Goal: Task Accomplishment & Management: Use online tool/utility

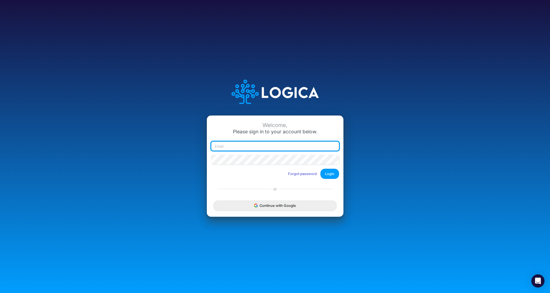
click at [241, 145] on input "email" at bounding box center [275, 146] width 128 height 9
type input "[PERSON_NAME][EMAIL_ADDRESS][DOMAIN_NAME]"
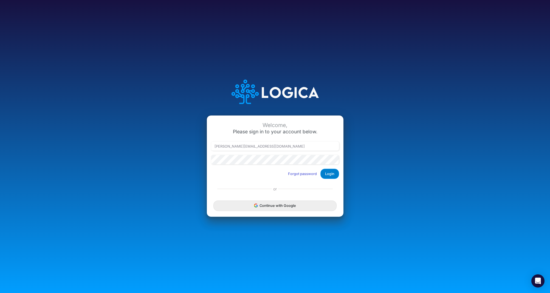
click at [332, 172] on button "Login" at bounding box center [330, 174] width 19 height 10
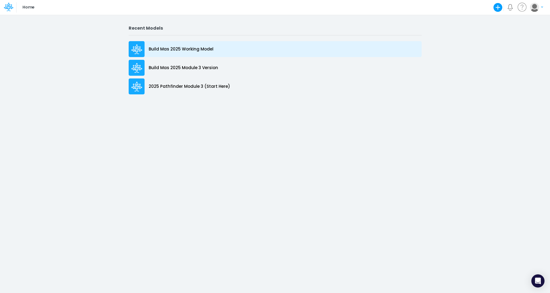
click at [194, 49] on p "Build Mas 2025 Working Model" at bounding box center [181, 49] width 65 height 6
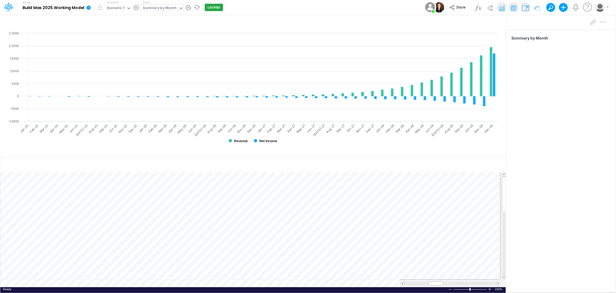
click at [173, 6] on div "Summary by Month" at bounding box center [159, 8] width 33 height 6
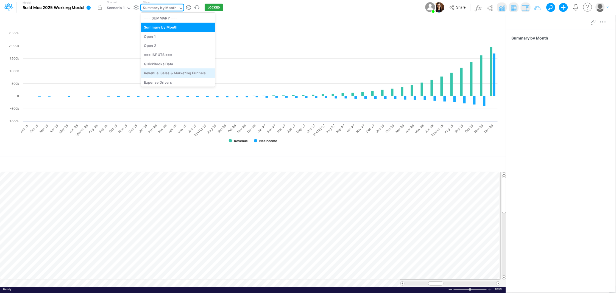
click at [170, 72] on div "Revenue, Sales & Marketing Funnels" at bounding box center [178, 73] width 74 height 9
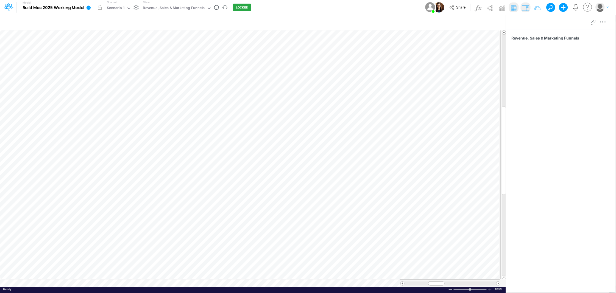
scroll to position [0, 0]
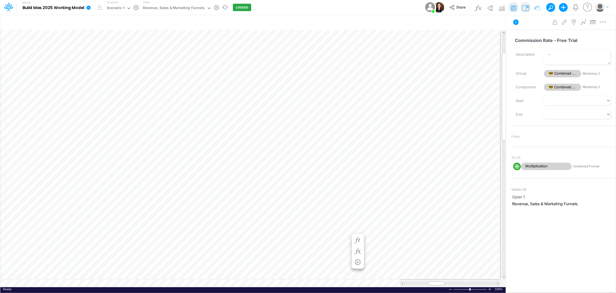
scroll to position [0, 0]
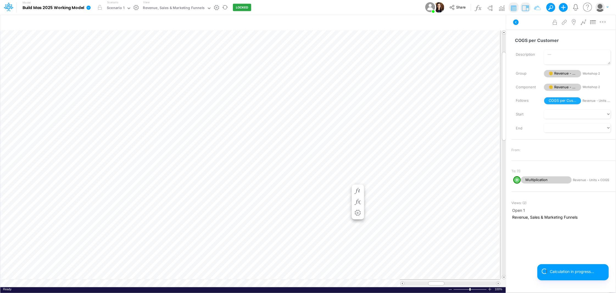
scroll to position [0, 0]
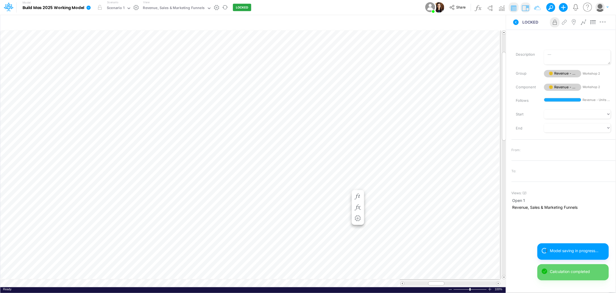
scroll to position [0, 0]
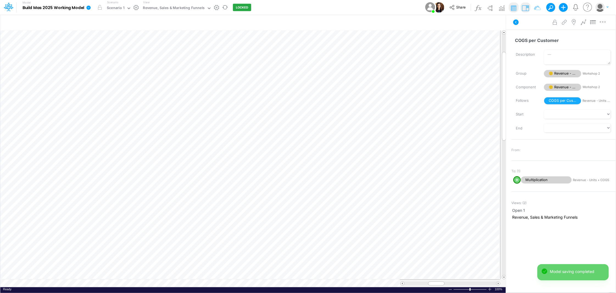
scroll to position [0, 0]
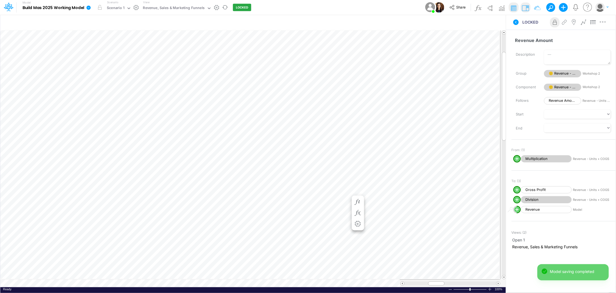
scroll to position [0, 0]
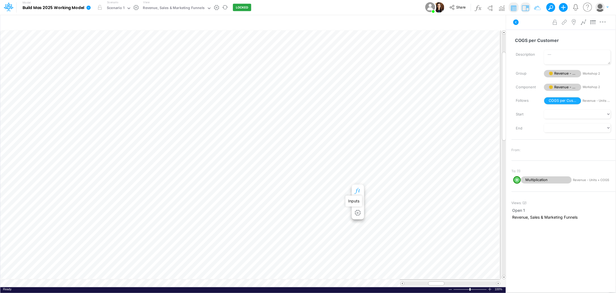
click at [357, 190] on icon "button" at bounding box center [358, 191] width 8 height 6
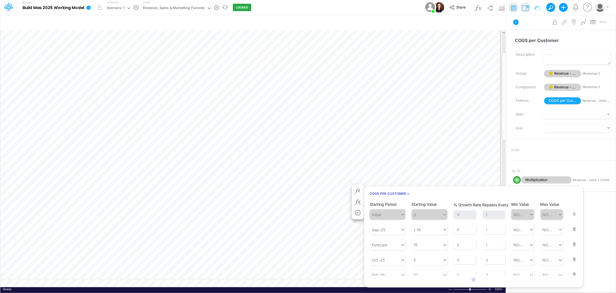
click at [550, 259] on button "button" at bounding box center [572, 256] width 7 height 15
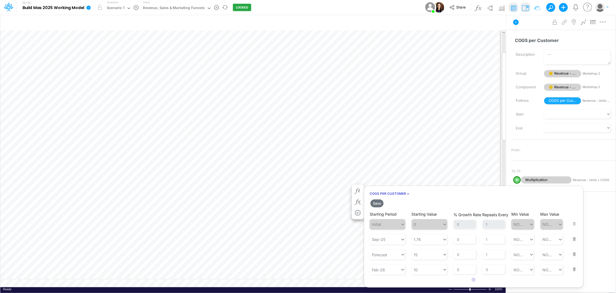
click at [550, 270] on button "button" at bounding box center [572, 266] width 7 height 15
type input "15"
click at [428, 254] on div "15 15" at bounding box center [426, 254] width 31 height 9
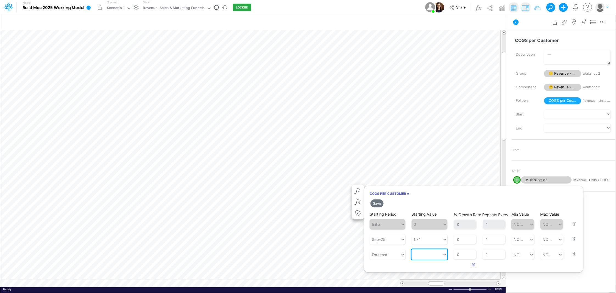
click at [428, 254] on div at bounding box center [426, 254] width 31 height 9
type input "10"
click at [428, 254] on div "10" at bounding box center [426, 254] width 31 height 9
click at [428, 254] on div at bounding box center [426, 254] width 31 height 9
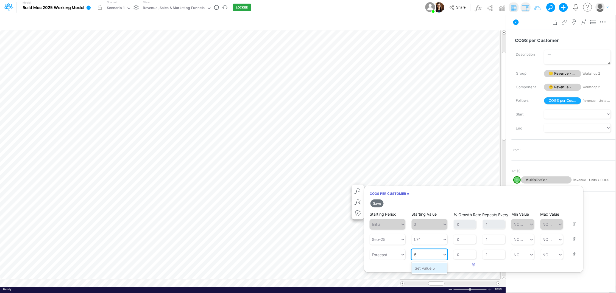
click at [435, 268] on div "Set value 5" at bounding box center [429, 268] width 36 height 10
type input "5"
click at [462, 253] on input "0" at bounding box center [464, 254] width 23 height 9
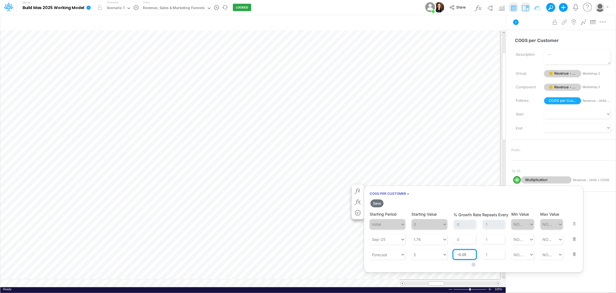
click at [464, 255] on input "-0.05" at bounding box center [464, 254] width 23 height 9
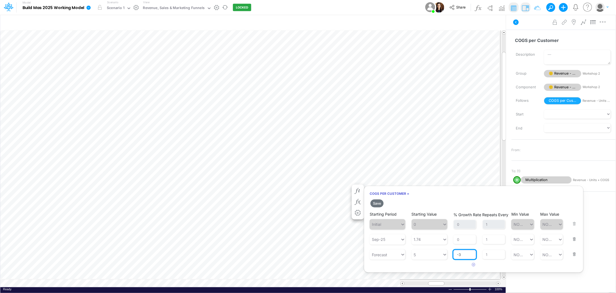
type input "-3"
click at [495, 265] on article at bounding box center [473, 264] width 219 height 9
click at [530, 253] on icon at bounding box center [531, 254] width 5 height 5
click at [530, 269] on div "Set value 2.5" at bounding box center [526, 268] width 30 height 10
type input "2.5"
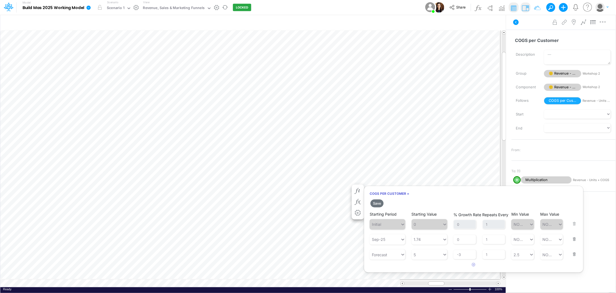
click at [550, 268] on article at bounding box center [473, 264] width 219 height 9
click at [377, 203] on button "Save" at bounding box center [376, 204] width 13 height 8
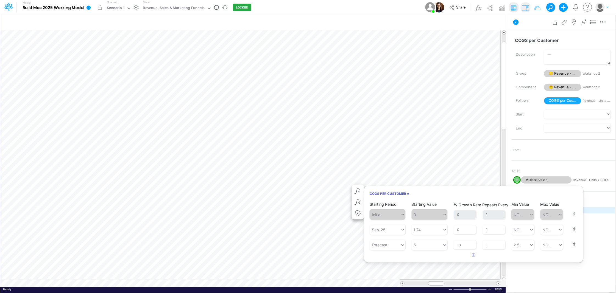
click at [550, 210] on span "Open 1" at bounding box center [563, 211] width 102 height 6
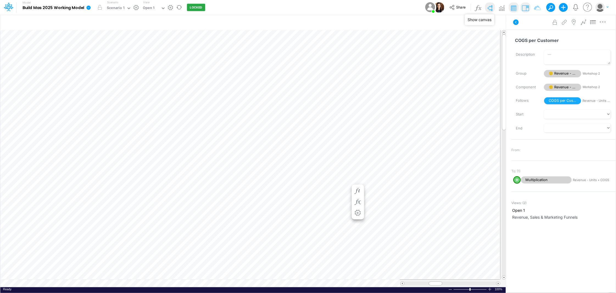
click at [494, 8] on img at bounding box center [489, 8] width 9 height 9
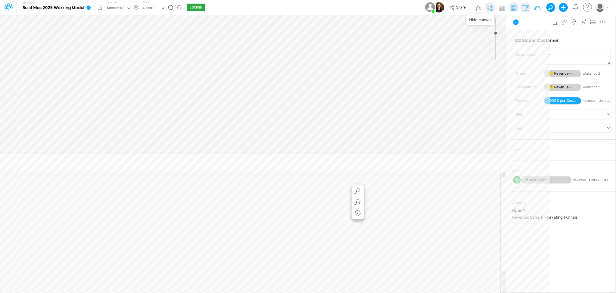
type input "0"
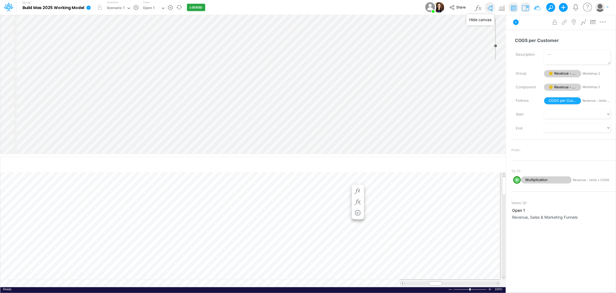
click at [493, 8] on img at bounding box center [489, 8] width 9 height 9
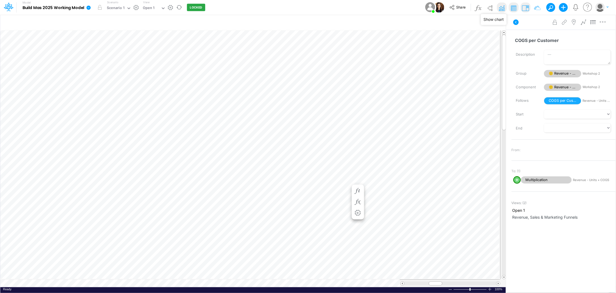
click at [501, 8] on img at bounding box center [501, 8] width 9 height 9
click at [500, 7] on img at bounding box center [501, 8] width 9 height 9
click at [501, 9] on img at bounding box center [501, 8] width 9 height 9
click at [145, 284] on td at bounding box center [250, 278] width 500 height 17
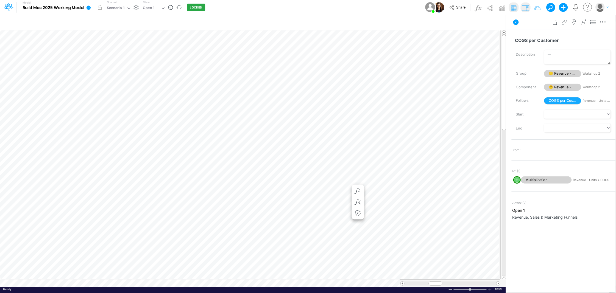
click at [550, 11] on div "Share Create new model Blank Model Use a template My profile settings Log out" at bounding box center [517, 7] width 181 height 15
click at [550, 8] on icon at bounding box center [587, 7] width 11 height 11
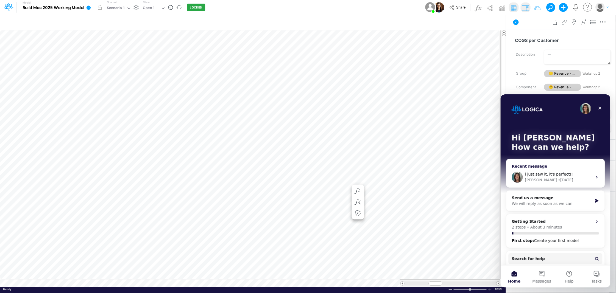
click at [550, 175] on span "i just saw it, it's perfect!!" at bounding box center [549, 174] width 48 height 4
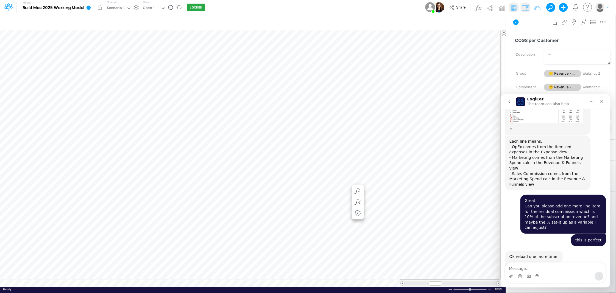
scroll to position [1208, 0]
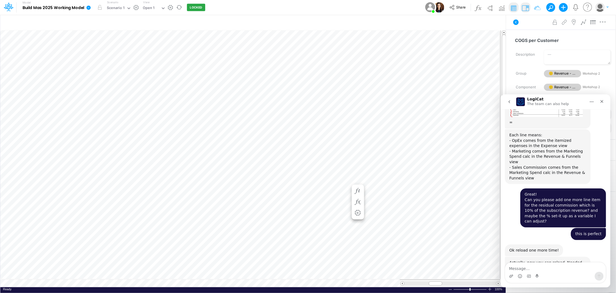
click at [537, 268] on textarea "Message…" at bounding box center [555, 266] width 100 height 9
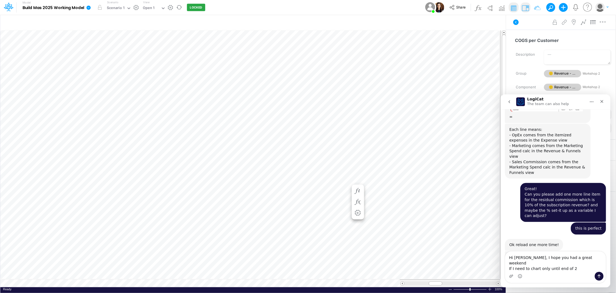
click at [529, 268] on textarea "Hi Carissa, I hope you had a great weekend If I need to chart only until end of…" at bounding box center [555, 261] width 100 height 20
drag, startPoint x: 525, startPoint y: 268, endPoint x: 576, endPoint y: 268, distance: 51.3
click at [550, 268] on textarea "Hi Carissa, I hope you had a great weekend If I need to chart only until end of…" at bounding box center [555, 261] width 100 height 20
type textarea "Hi Carissa, I hope you had a great weekend If I need a chart of revenue until e…"
click at [550, 7] on icon at bounding box center [587, 7] width 11 height 11
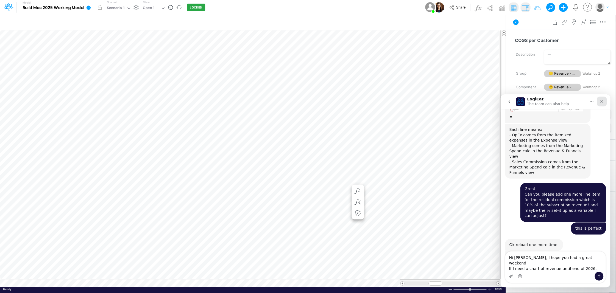
click at [550, 101] on icon "Close" at bounding box center [601, 101] width 4 height 4
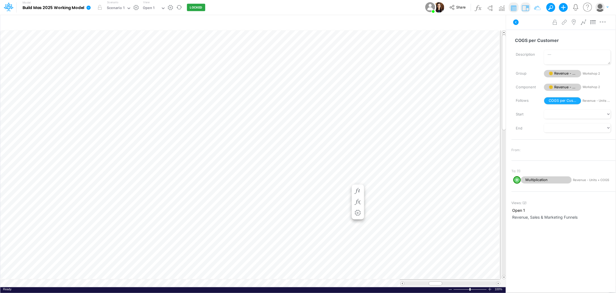
click at [550, 8] on icon at bounding box center [587, 7] width 11 height 11
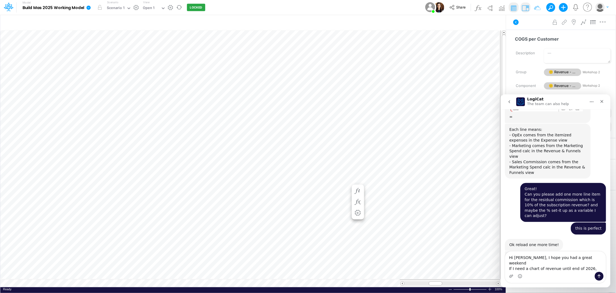
scroll to position [0, 0]
click at [550, 22] on icon at bounding box center [583, 22] width 8 height 6
click at [550, 268] on textarea "Hi Carissa, I hope you had a great weekend If I need a chart of revenue until e…" at bounding box center [555, 261] width 100 height 20
click at [550, 267] on textarea "Hi Carissa, I hope you had a great weekend If I need a chart of revenue until e…" at bounding box center [555, 261] width 100 height 20
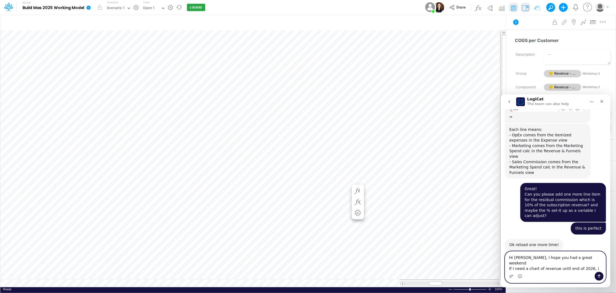
type textarea "Hi Carissa, I hope you had a great weekend If I need a chart of revenue until e…"
click at [504, 6] on img at bounding box center [501, 8] width 9 height 9
click at [328, 96] on rect at bounding box center [252, 89] width 495 height 118
click at [514, 8] on img at bounding box center [513, 8] width 9 height 9
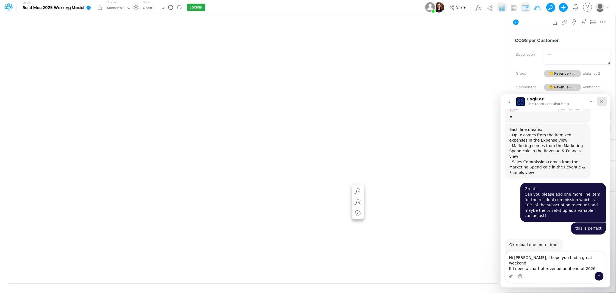
click at [550, 99] on div "Close" at bounding box center [601, 101] width 10 height 10
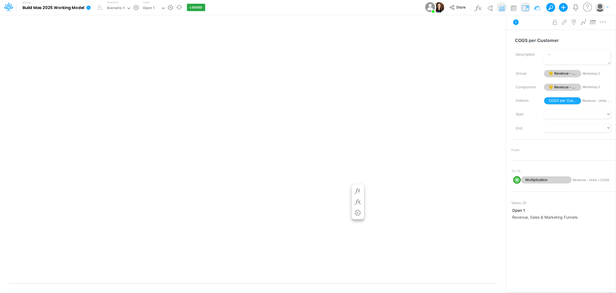
click at [550, 7] on icon at bounding box center [587, 7] width 11 height 11
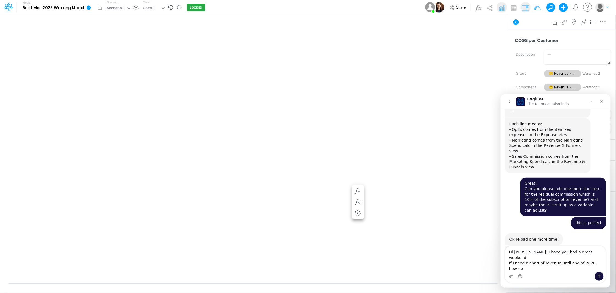
scroll to position [1213, 0]
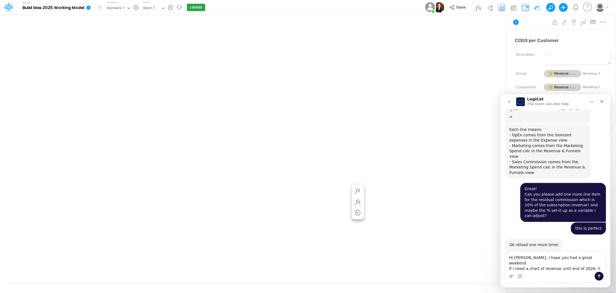
type textarea "Hi Carissa, I hope you had a great weekend If I need a chart of revenue until e…"
click at [503, 5] on img at bounding box center [501, 8] width 9 height 9
click at [388, 186] on div "Insert new Conditional formatting Paste Cut Copy AutoFill Ready 100% Sum: null …" at bounding box center [253, 154] width 506 height 279
click at [550, 100] on icon "Close" at bounding box center [601, 101] width 4 height 4
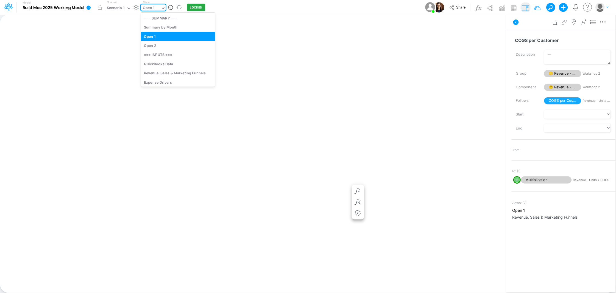
click at [161, 8] on icon at bounding box center [163, 8] width 5 height 5
click at [174, 74] on div "Revenue, Sales & Marketing Funnels" at bounding box center [178, 73] width 74 height 9
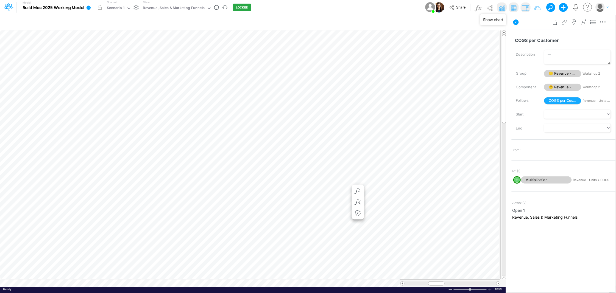
click at [503, 9] on img at bounding box center [501, 8] width 9 height 9
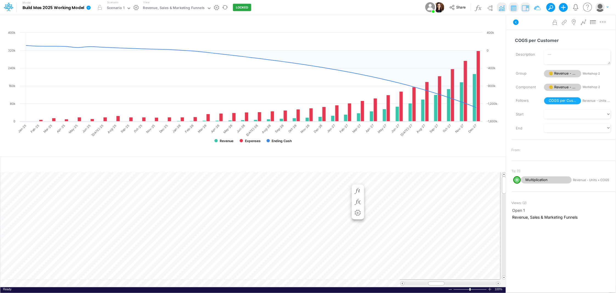
scroll to position [0, 0]
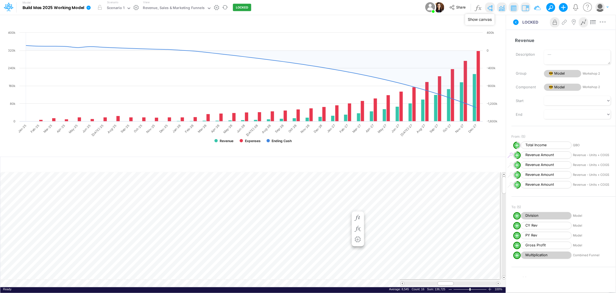
click at [491, 8] on img at bounding box center [489, 8] width 9 height 9
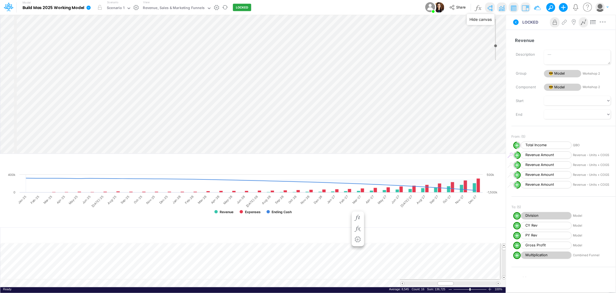
click at [491, 8] on img at bounding box center [489, 8] width 9 height 9
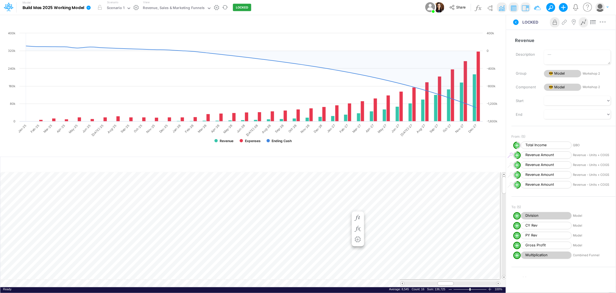
click at [550, 8] on icon at bounding box center [587, 7] width 11 height 11
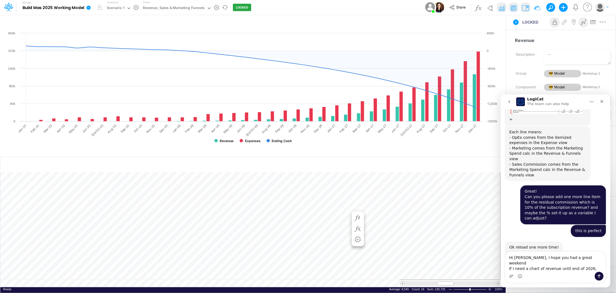
scroll to position [1213, 0]
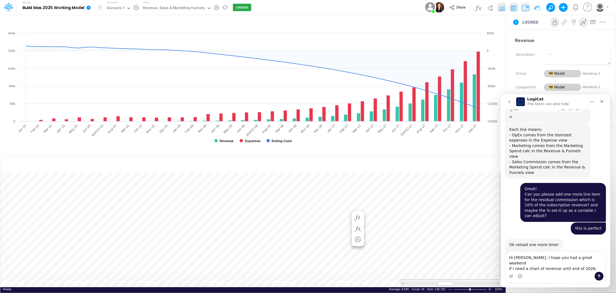
click at [508, 268] on textarea "Hi Carissa, I hope you had a great weekend If I need a chart of revenue until e…" at bounding box center [555, 261] width 100 height 20
click at [550, 268] on textarea "Hi Carissa, I hope you had a great weekend If I need a chart of revenue until e…" at bounding box center [555, 261] width 100 height 20
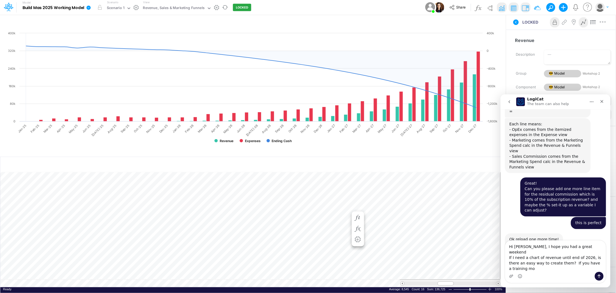
scroll to position [1224, 0]
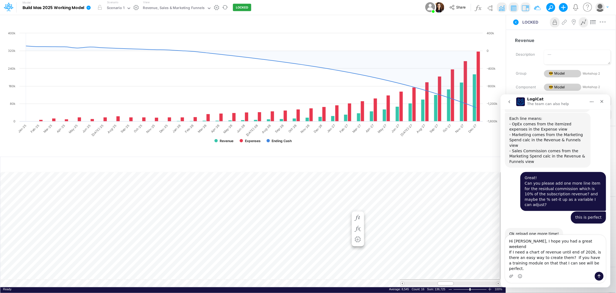
drag, startPoint x: 566, startPoint y: 257, endPoint x: 587, endPoint y: 257, distance: 20.6
click at [550, 257] on textarea "Hi Carissa, I hope you had a great weekend If I need a chart of revenue until e…" at bounding box center [555, 253] width 100 height 37
type textarea "Hi Carissa, I hope you had a great weekend If I need a chart of revenue until Q…"
click at [550, 276] on icon "Send a message…" at bounding box center [598, 276] width 3 height 4
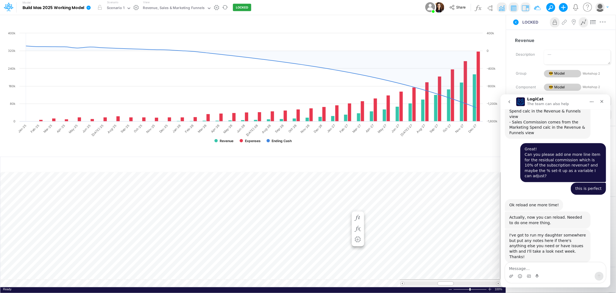
scroll to position [0, 0]
click at [550, 101] on icon "Close" at bounding box center [601, 101] width 4 height 4
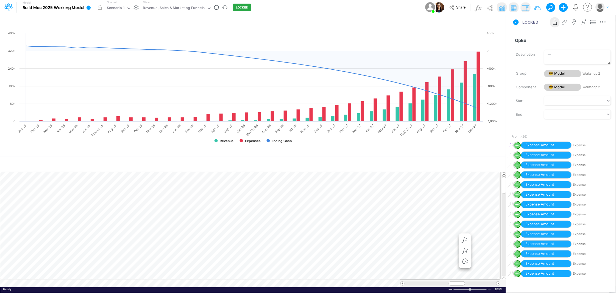
scroll to position [0, 0]
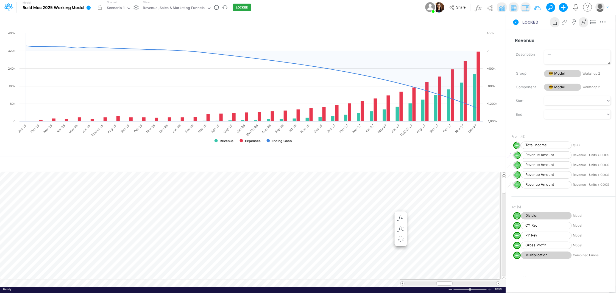
scroll to position [0, 0]
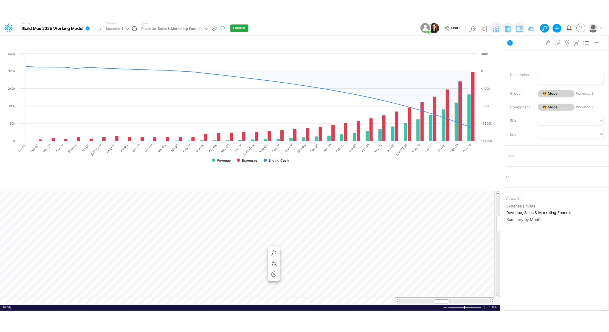
scroll to position [0, 0]
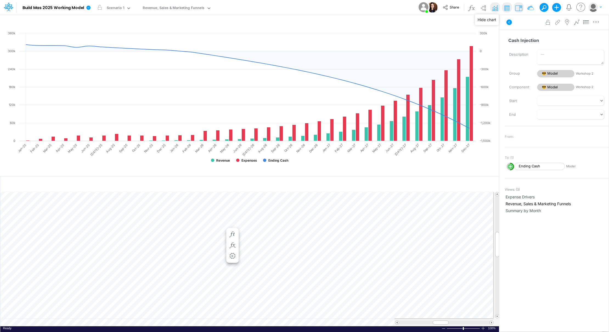
click at [493, 7] on img at bounding box center [495, 8] width 9 height 9
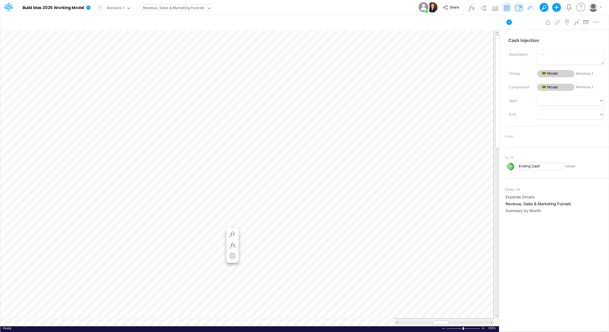
click at [184, 8] on div "Revenue, Sales & Marketing Funnels" at bounding box center [174, 8] width 62 height 6
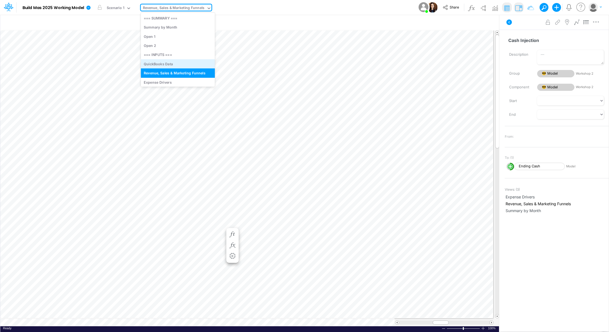
click at [182, 63] on div "QuickBooks Data" at bounding box center [178, 63] width 74 height 9
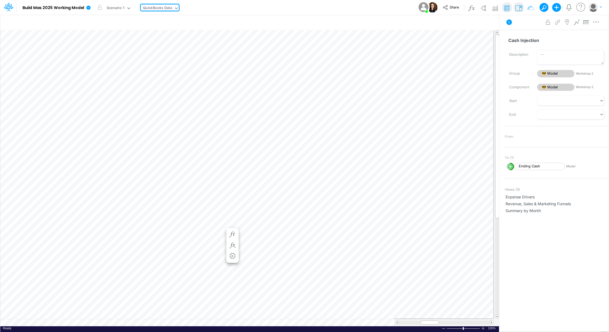
click at [169, 9] on div "QuickBooks Data" at bounding box center [157, 8] width 29 height 6
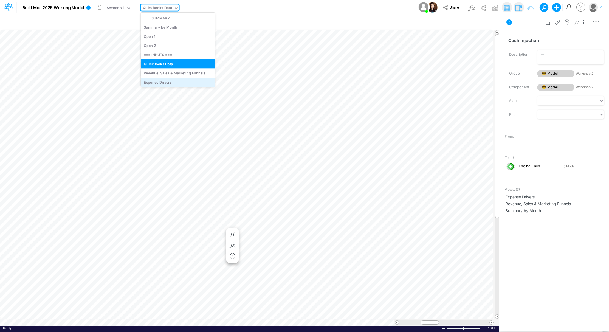
click at [163, 82] on div "Expense Drivers" at bounding box center [178, 82] width 74 height 9
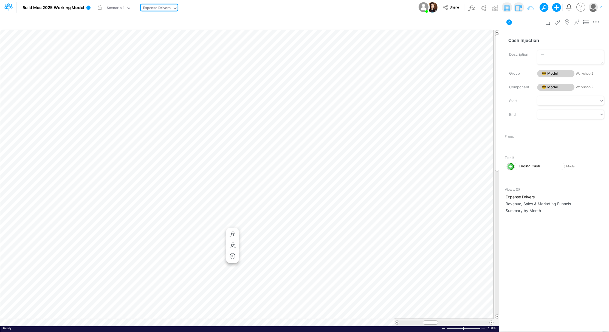
click at [169, 7] on div "Expense Drivers" at bounding box center [157, 8] width 28 height 6
click at [178, 71] on div "Revenue, Sales & Marketing Funnels" at bounding box center [178, 69] width 74 height 9
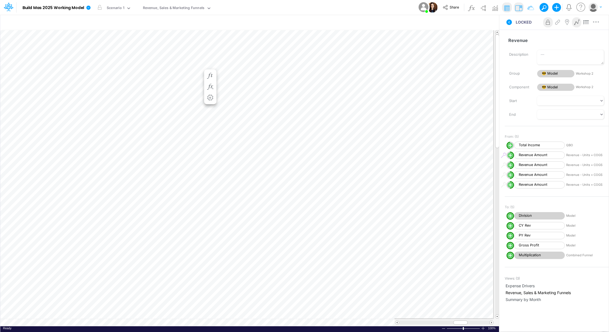
scroll to position [0, 0]
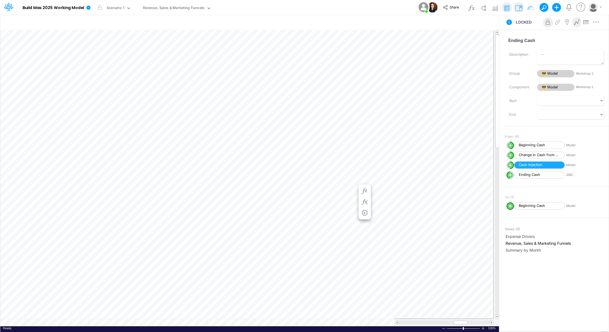
scroll to position [0, 0]
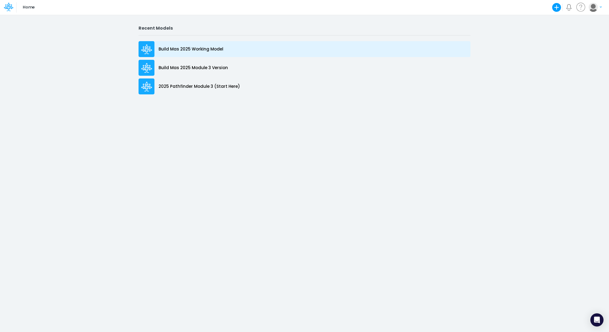
click at [189, 49] on p "Build Mas 2025 Working Model" at bounding box center [191, 49] width 65 height 6
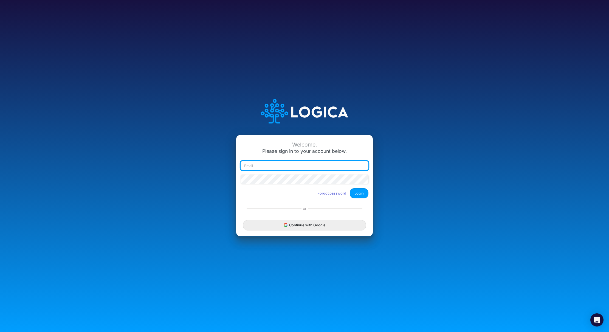
click at [276, 165] on input "email" at bounding box center [305, 165] width 128 height 9
type input "[PERSON_NAME][EMAIL_ADDRESS][DOMAIN_NAME]"
click at [360, 198] on button "Login" at bounding box center [359, 193] width 19 height 10
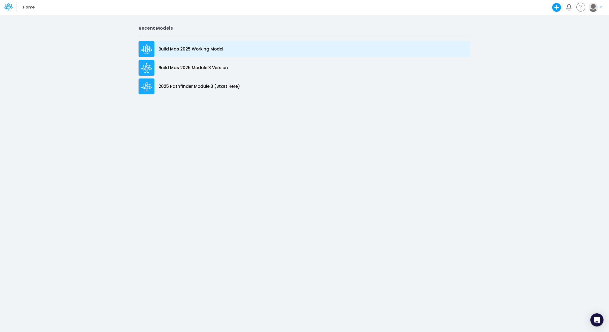
click at [180, 47] on p "Build Mas 2025 Working Model" at bounding box center [191, 49] width 65 height 6
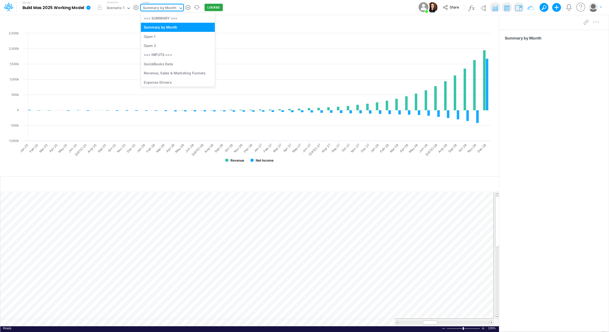
click at [168, 6] on div "Summary by Month" at bounding box center [159, 8] width 33 height 6
click at [172, 71] on div "Revenue, Sales & Marketing Funnels" at bounding box center [178, 71] width 74 height 9
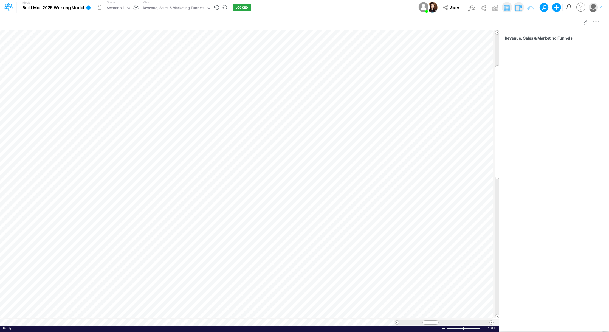
scroll to position [0, 0]
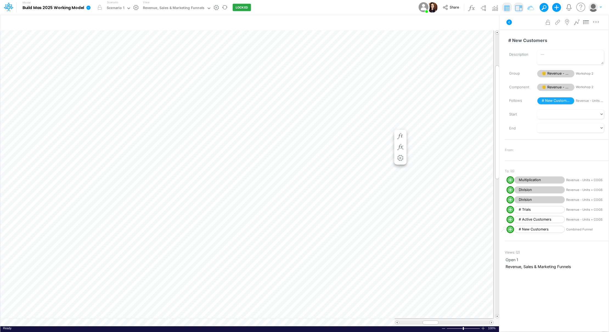
scroll to position [0, 0]
click at [360, 135] on icon "button" at bounding box center [358, 136] width 8 height 6
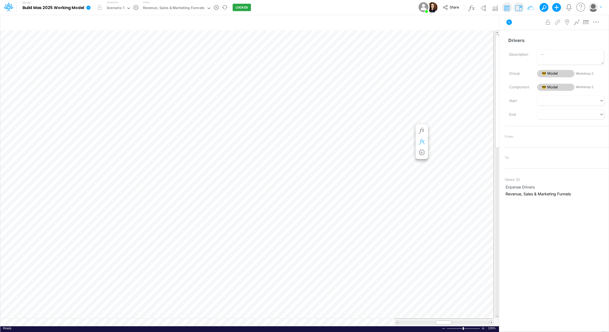
scroll to position [0, 0]
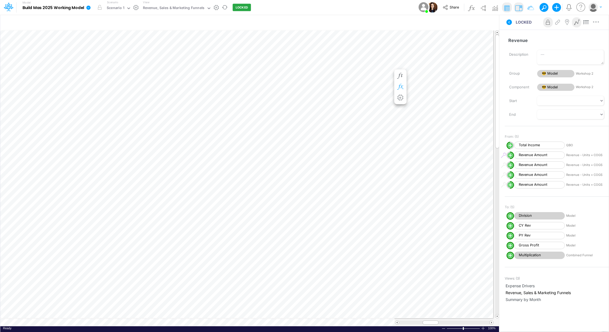
scroll to position [0, 0]
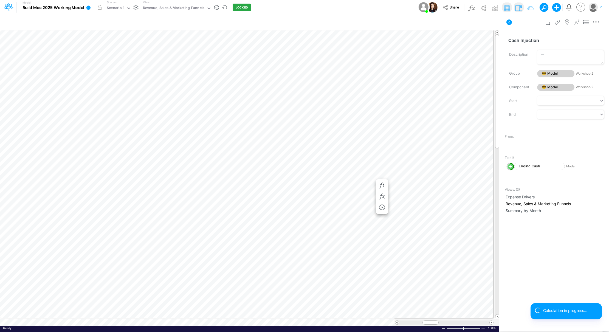
scroll to position [0, 0]
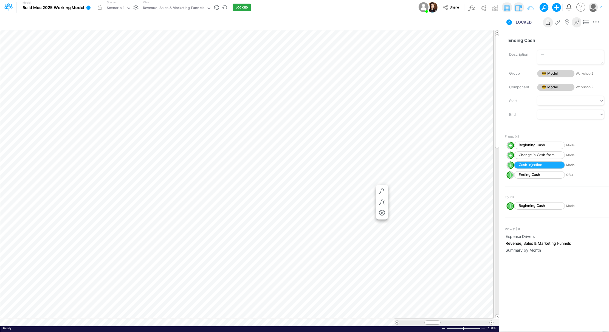
scroll to position [0, 0]
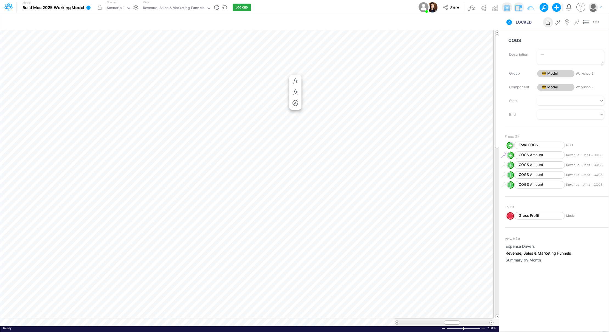
scroll to position [0, 0]
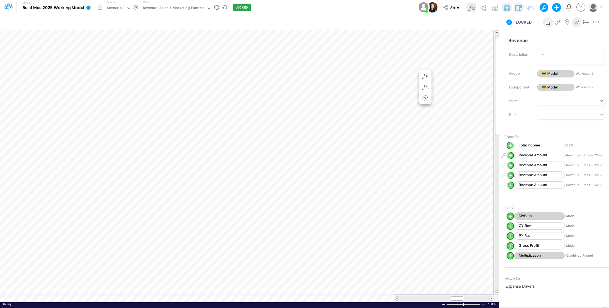
scroll to position [0, 0]
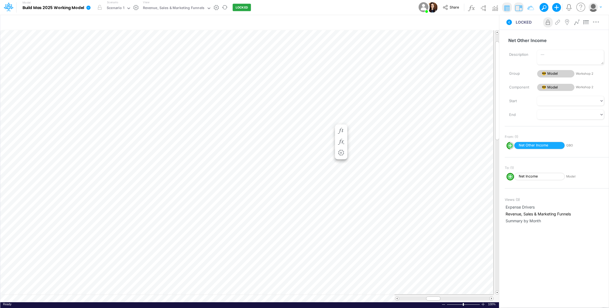
scroll to position [0, 0]
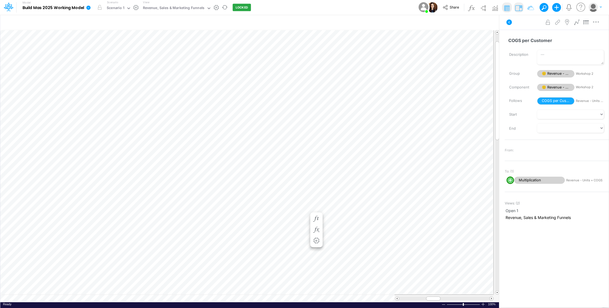
scroll to position [0, 0]
click at [342, 217] on icon "button" at bounding box center [341, 219] width 8 height 6
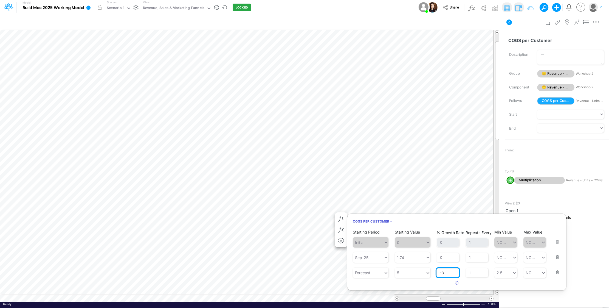
click at [448, 274] on input "-3" at bounding box center [448, 272] width 23 height 9
type input "-2"
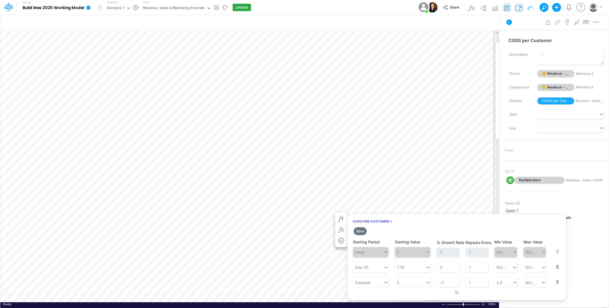
click at [485, 286] on div "Save Starting Period Initial Starting Value 0 % Growth Rate 0 Repeats Every 1 M…" at bounding box center [456, 261] width 219 height 71
click at [364, 229] on button "Save" at bounding box center [360, 231] width 13 height 8
